Goal: Task Accomplishment & Management: Use online tool/utility

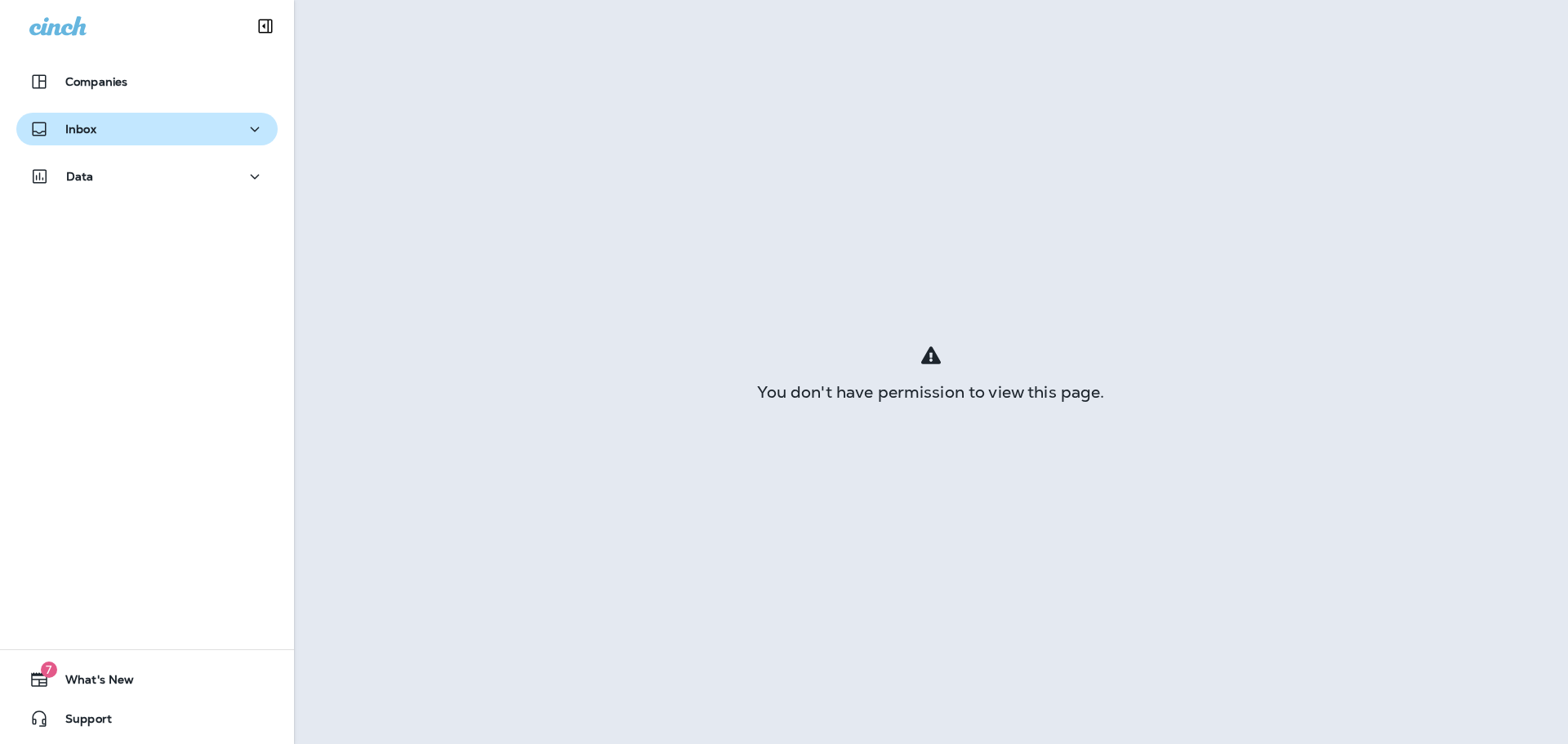
click at [192, 131] on div "Inbox" at bounding box center [147, 129] width 235 height 20
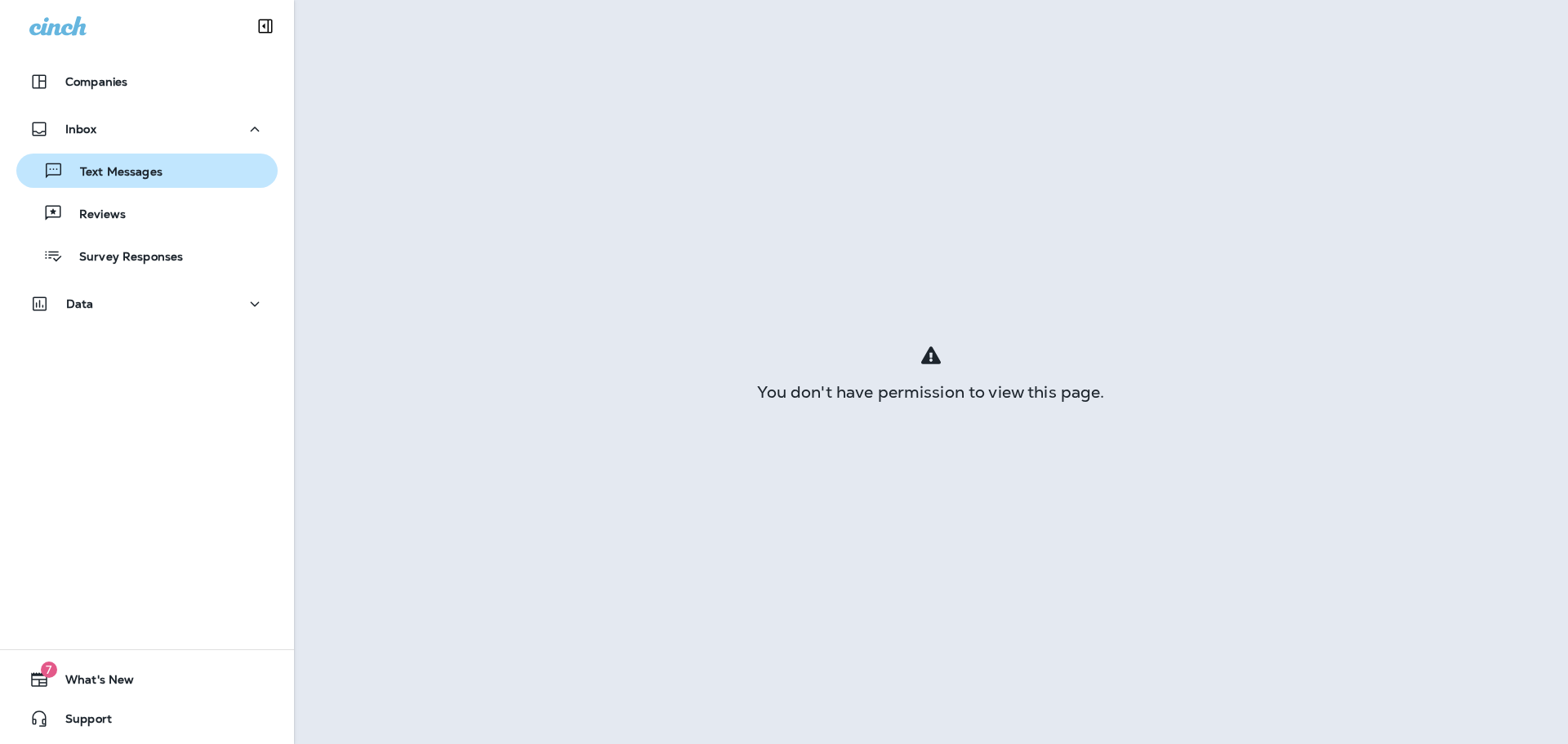
click at [117, 174] on p "Text Messages" at bounding box center [114, 173] width 99 height 16
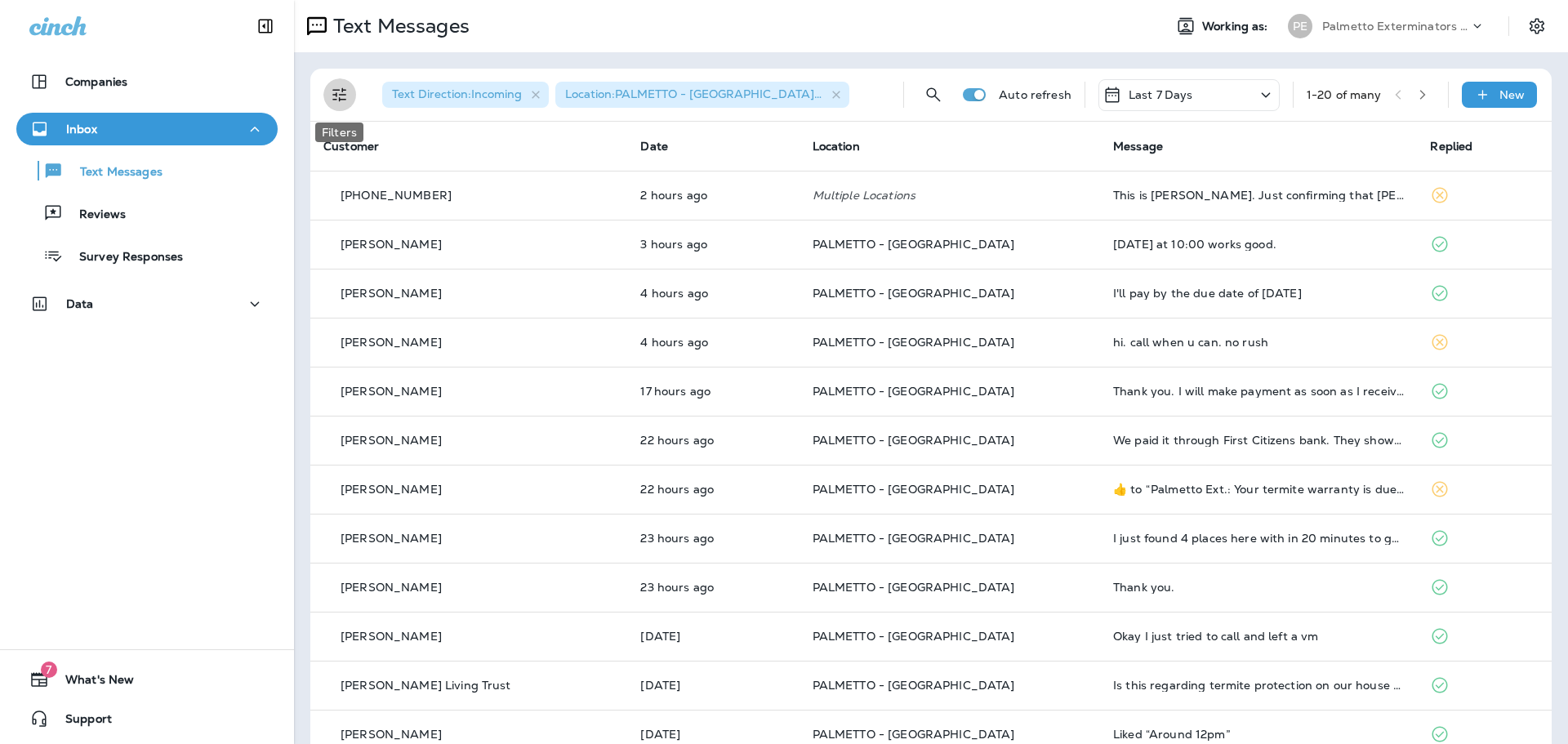
click at [345, 87] on icon "Filters" at bounding box center [340, 94] width 19 height 19
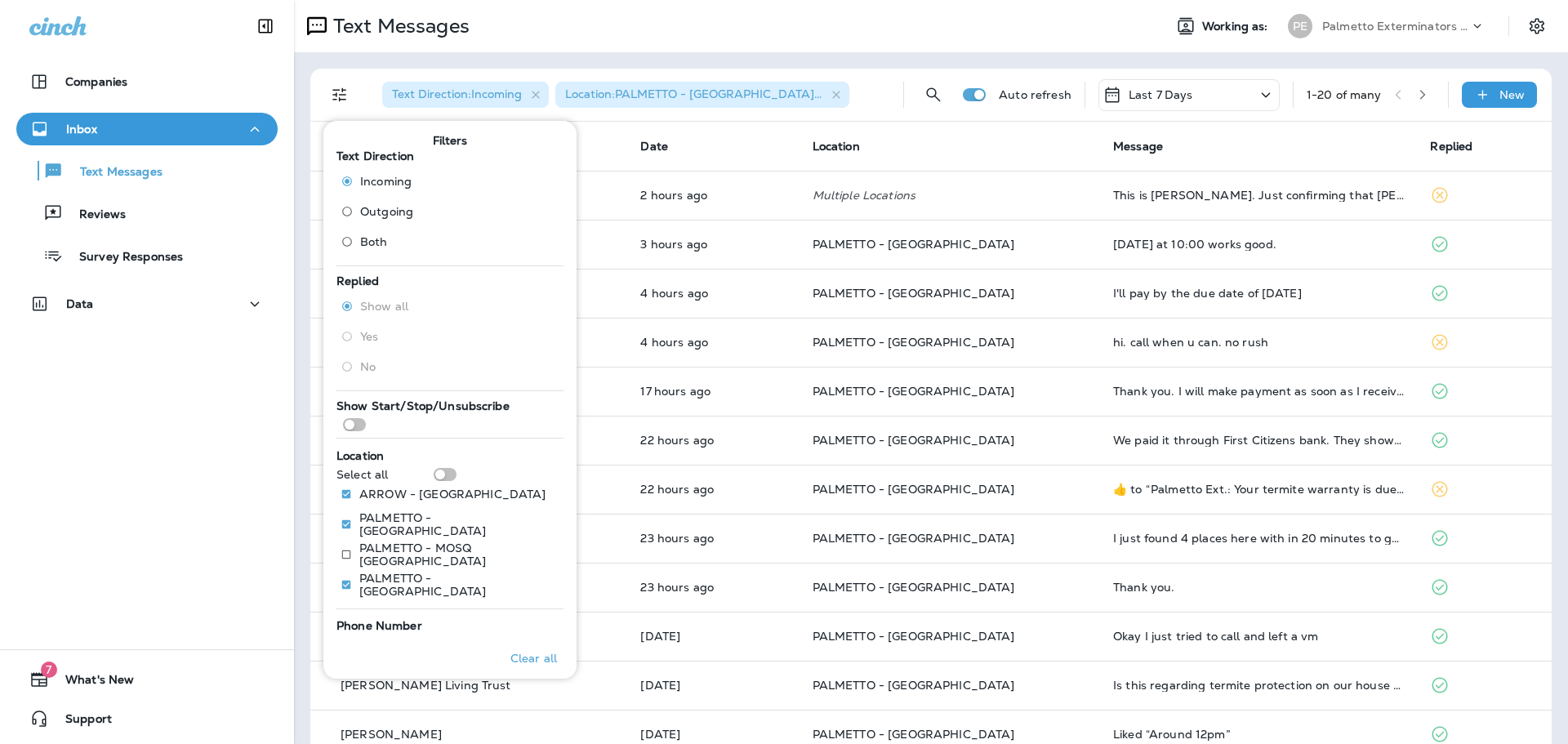
click at [642, 39] on div "Text Messages" at bounding box center [721, 26] width 855 height 33
